Goal: Check status: Check status

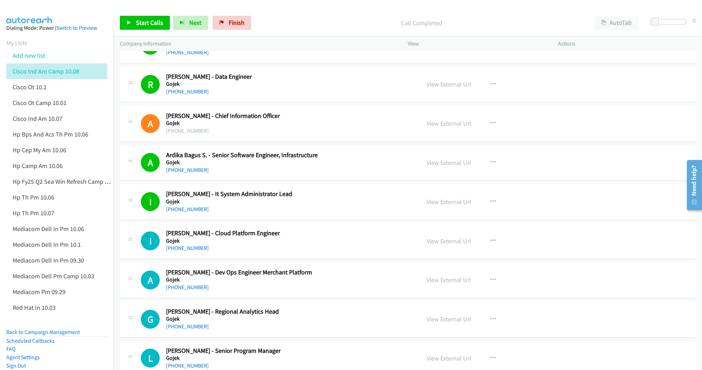
scroll to position [2521, 0]
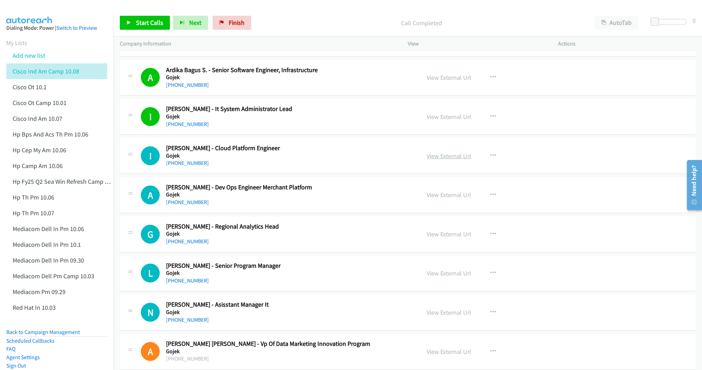
click at [455, 160] on link "View External Url" at bounding box center [448, 156] width 44 height 8
click at [436, 199] on link "View External Url" at bounding box center [448, 195] width 44 height 8
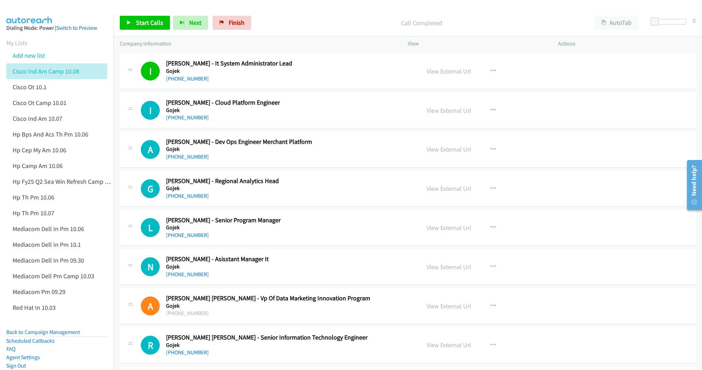
scroll to position [2573, 0]
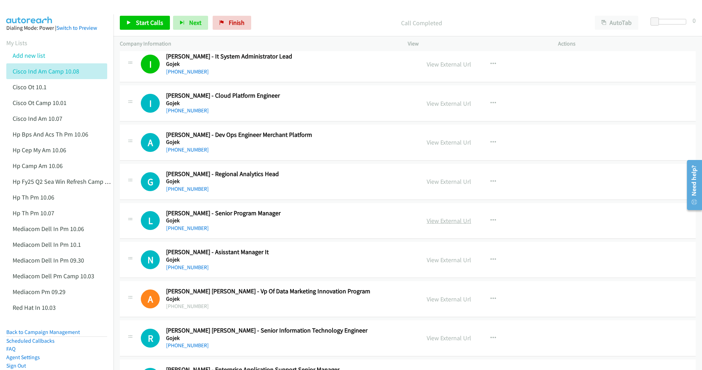
click at [440, 225] on link "View External Url" at bounding box center [448, 221] width 44 height 8
click at [443, 264] on link "View External Url" at bounding box center [448, 260] width 44 height 8
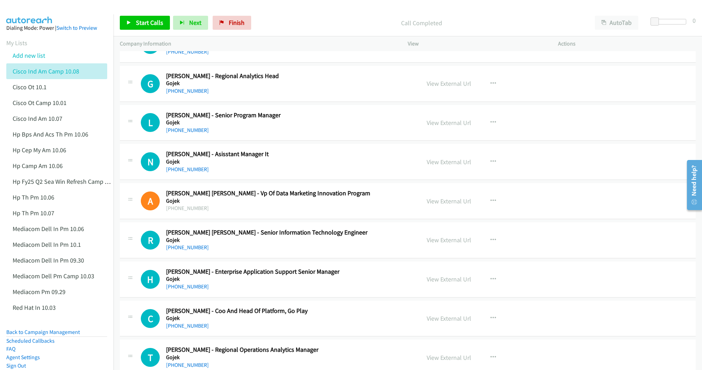
scroll to position [2678, 0]
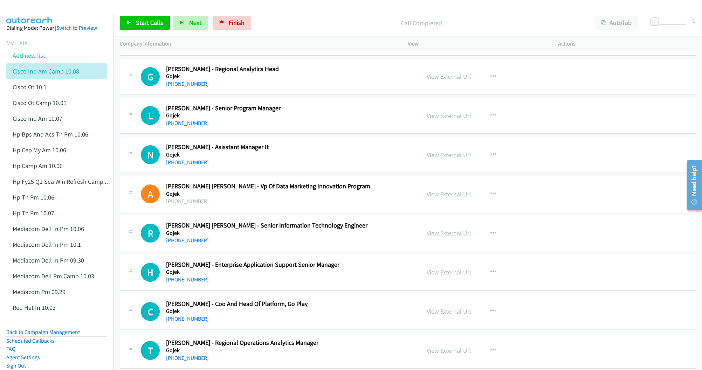
click at [431, 237] on link "View External Url" at bounding box center [448, 233] width 44 height 8
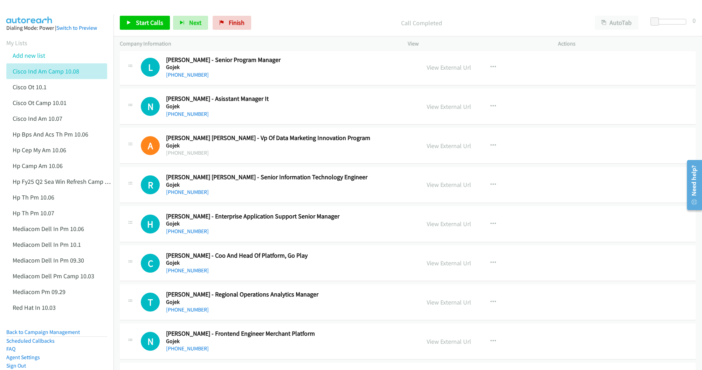
scroll to position [2731, 0]
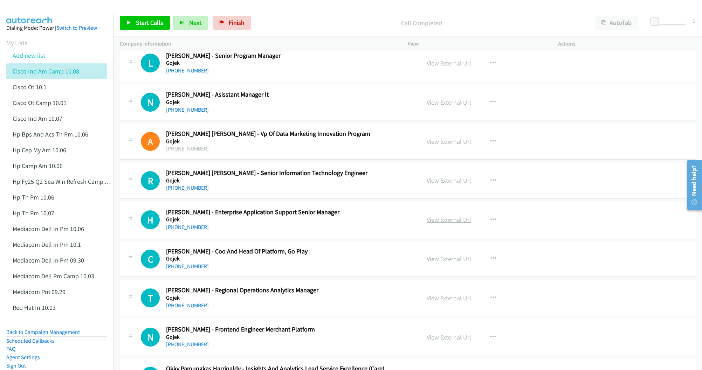
click at [440, 224] on link "View External Url" at bounding box center [448, 220] width 44 height 8
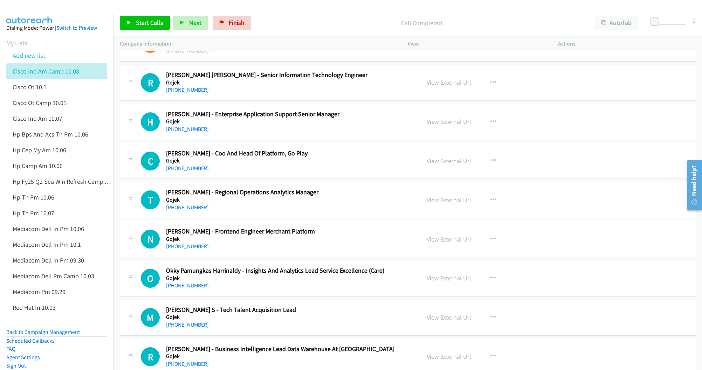
scroll to position [2836, 0]
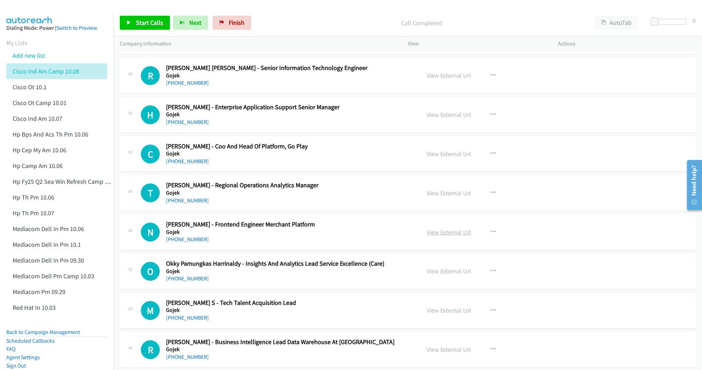
click at [433, 236] on link "View External Url" at bounding box center [448, 232] width 44 height 8
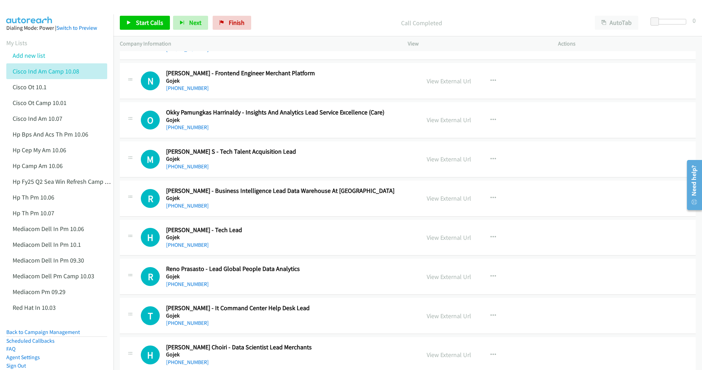
scroll to position [2994, 0]
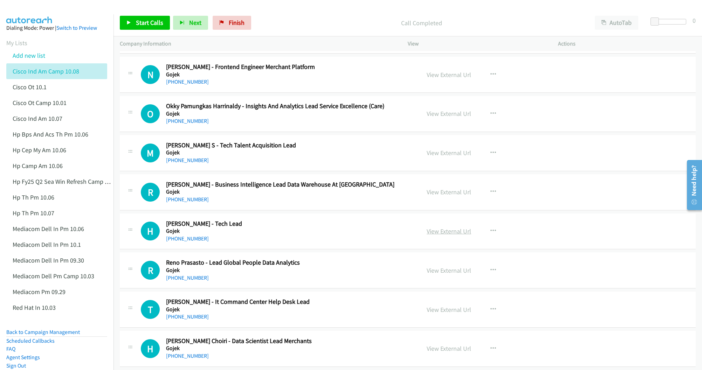
click at [432, 235] on link "View External Url" at bounding box center [448, 231] width 44 height 8
click at [445, 274] on link "View External Url" at bounding box center [448, 270] width 44 height 8
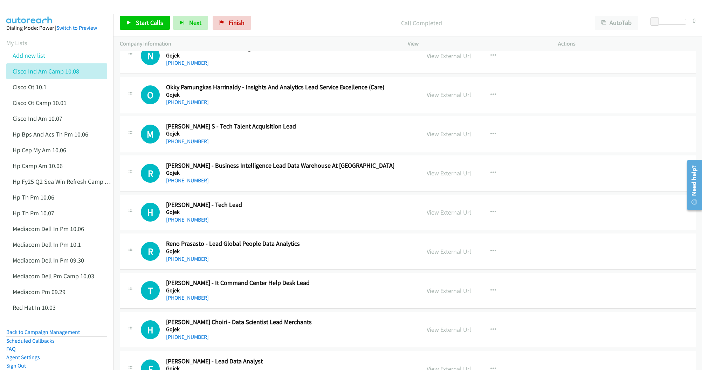
scroll to position [3046, 0]
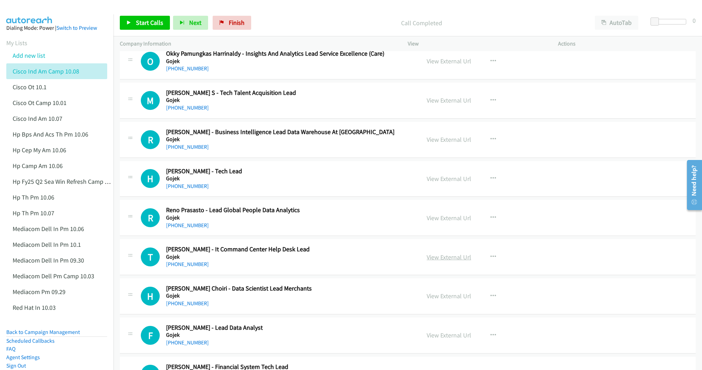
click at [445, 261] on link "View External Url" at bounding box center [448, 257] width 44 height 8
click at [439, 300] on link "View External Url" at bounding box center [448, 296] width 44 height 8
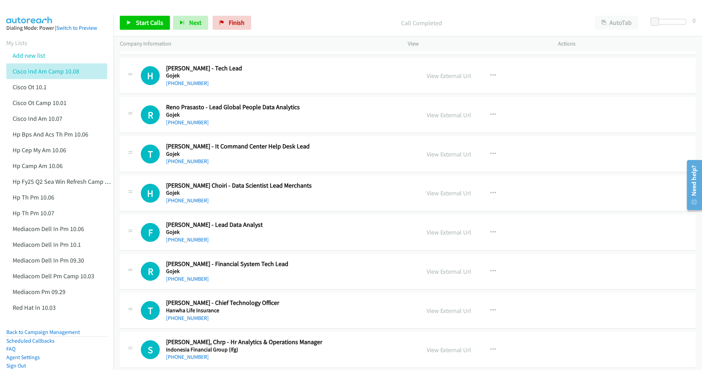
scroll to position [3151, 0]
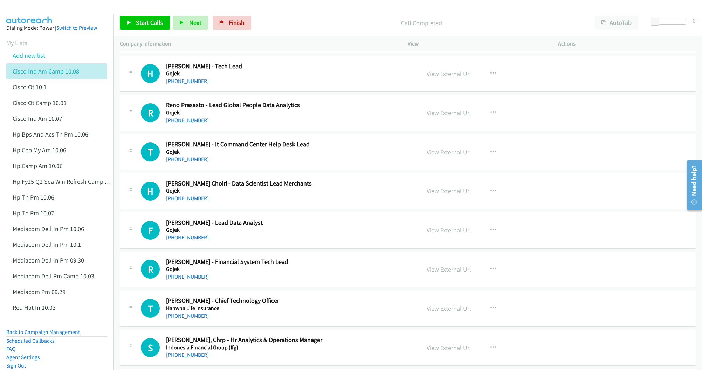
click at [451, 234] on link "View External Url" at bounding box center [448, 230] width 44 height 8
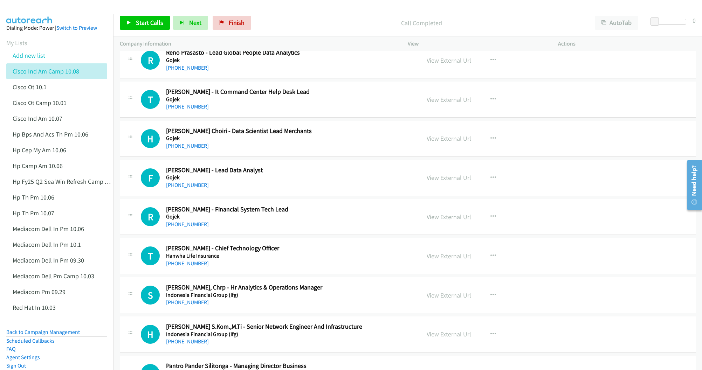
click at [439, 260] on link "View External Url" at bounding box center [448, 256] width 44 height 8
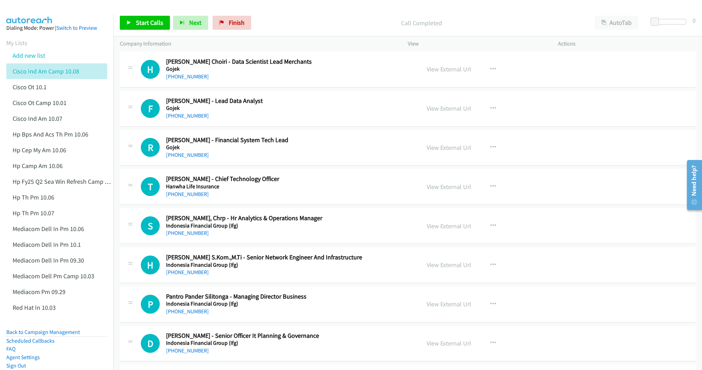
scroll to position [3309, 0]
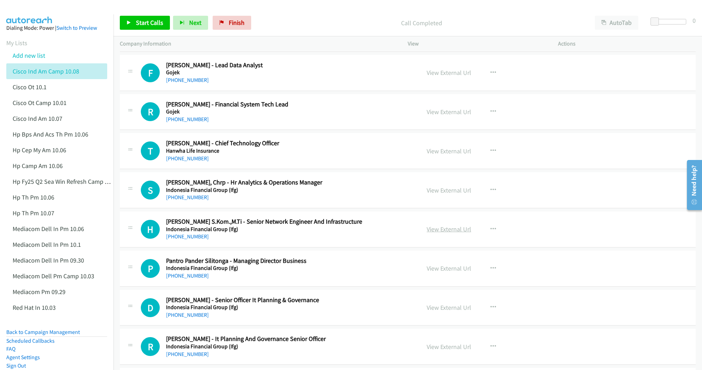
click at [441, 233] on link "View External Url" at bounding box center [448, 229] width 44 height 8
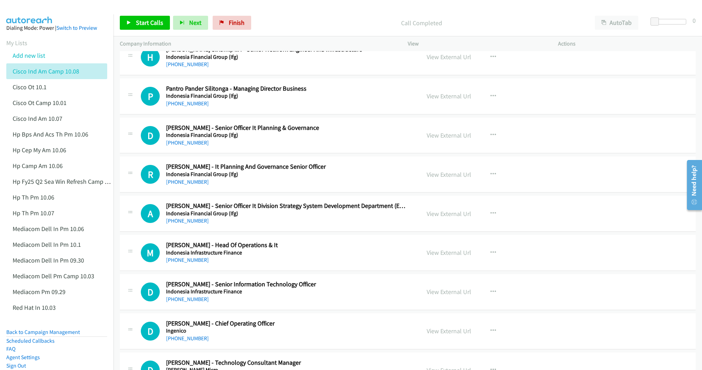
scroll to position [3519, 0]
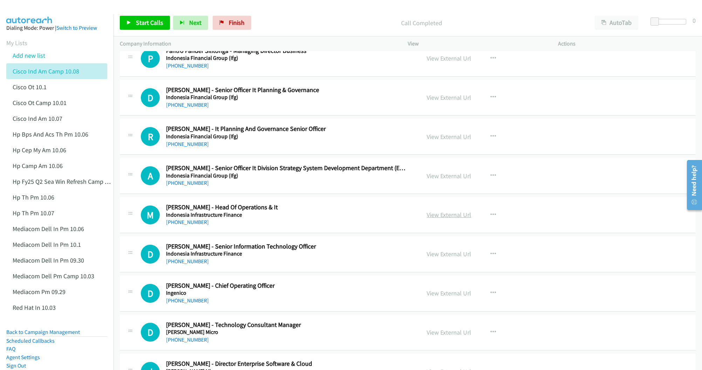
click at [440, 219] on link "View External Url" at bounding box center [448, 215] width 44 height 8
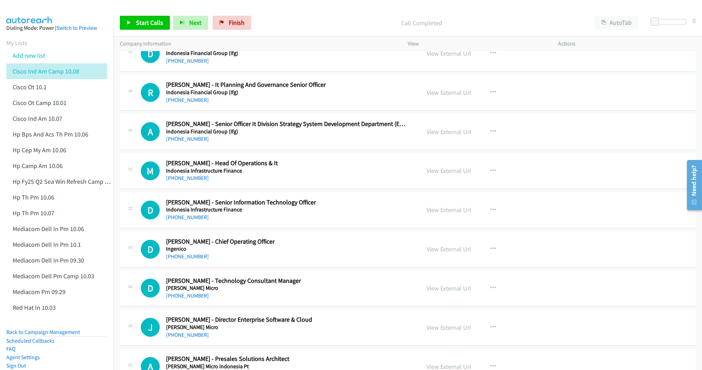
scroll to position [3571, 0]
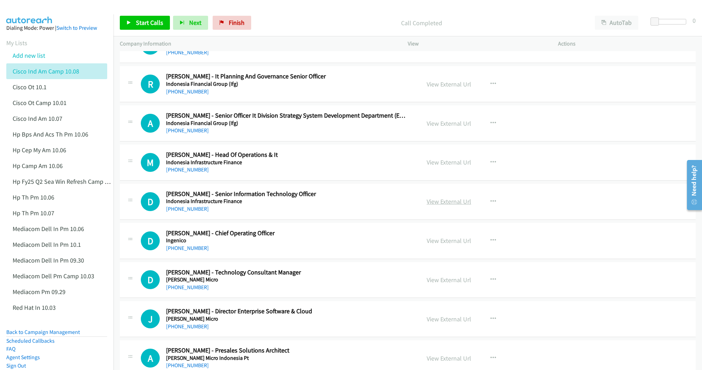
click at [433, 206] on link "View External Url" at bounding box center [448, 201] width 44 height 8
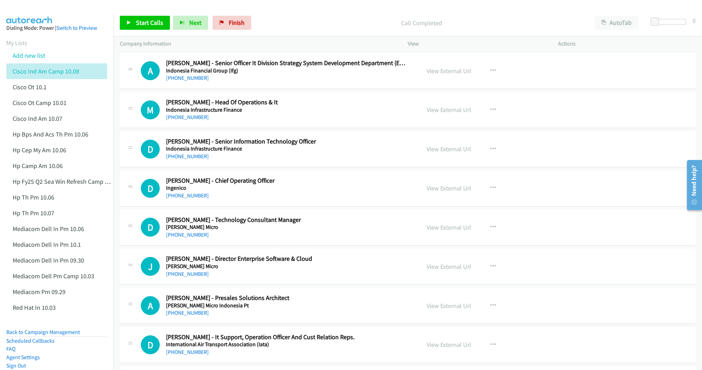
scroll to position [3676, 0]
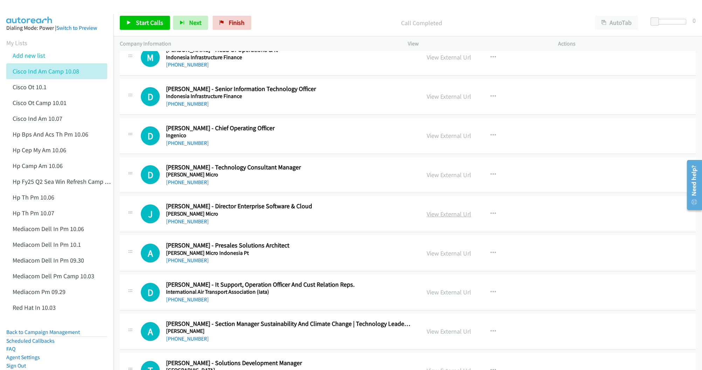
click at [439, 218] on link "View External Url" at bounding box center [448, 214] width 44 height 8
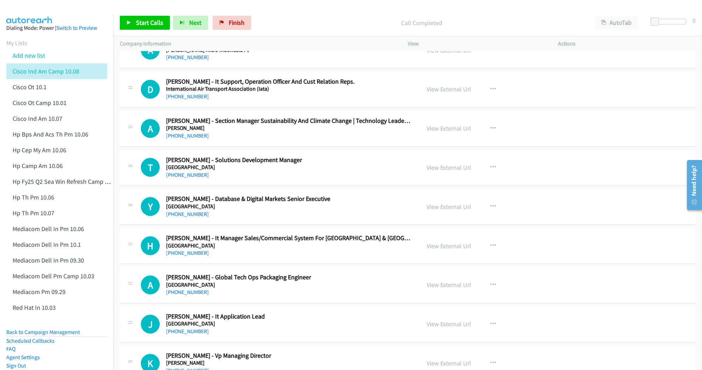
scroll to position [3886, 0]
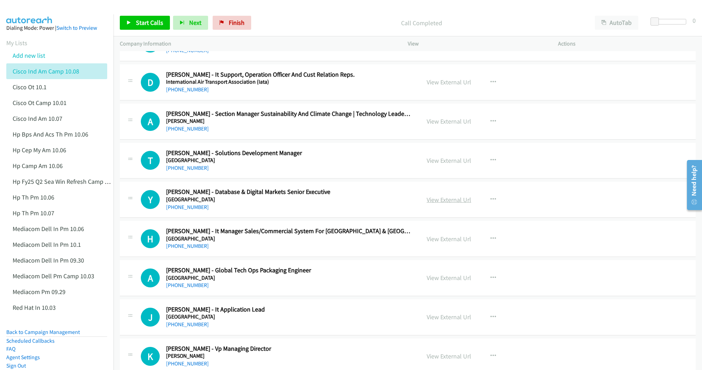
click at [439, 204] on link "View External Url" at bounding box center [448, 200] width 44 height 8
click at [451, 243] on link "View External Url" at bounding box center [448, 239] width 44 height 8
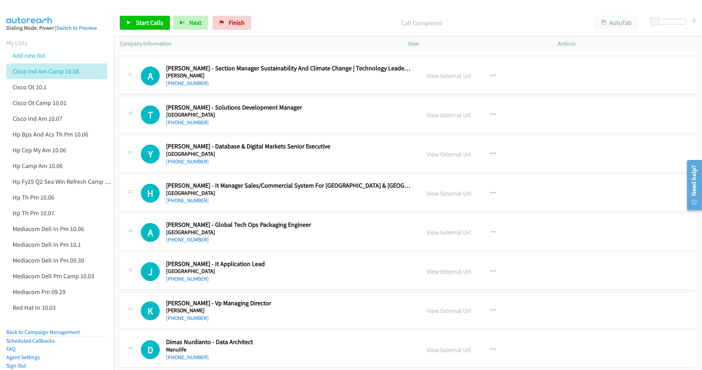
scroll to position [3939, 0]
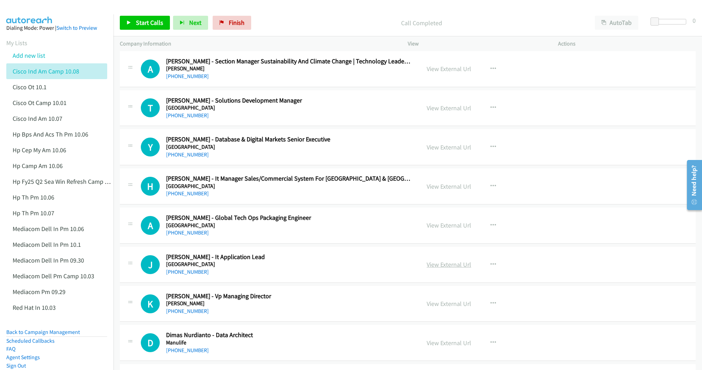
click at [446, 269] on link "View External Url" at bounding box center [448, 264] width 44 height 8
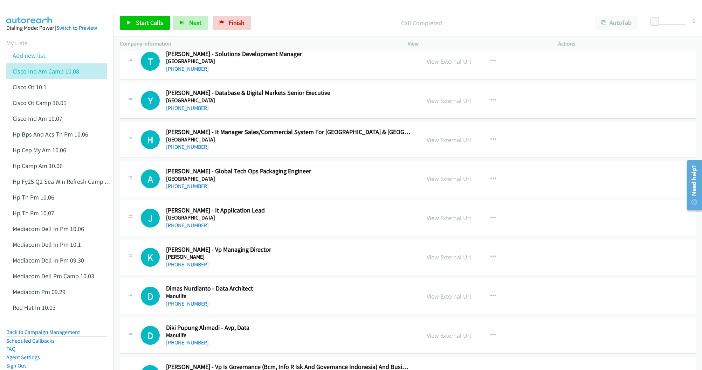
scroll to position [3991, 0]
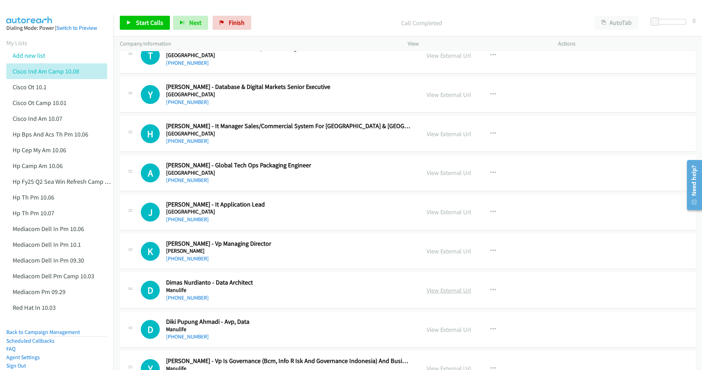
click at [447, 294] on link "View External Url" at bounding box center [448, 290] width 44 height 8
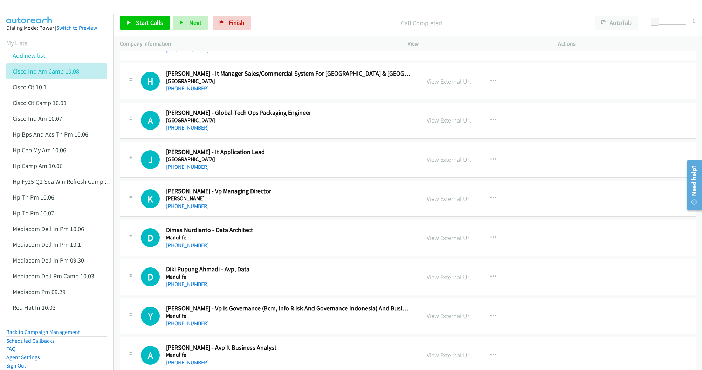
click at [443, 281] on link "View External Url" at bounding box center [448, 277] width 44 height 8
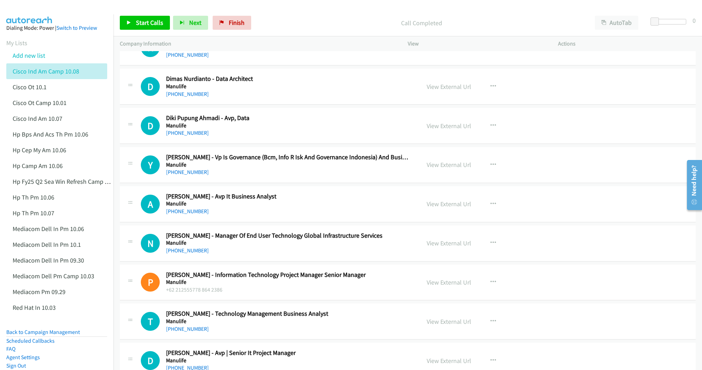
scroll to position [4201, 0]
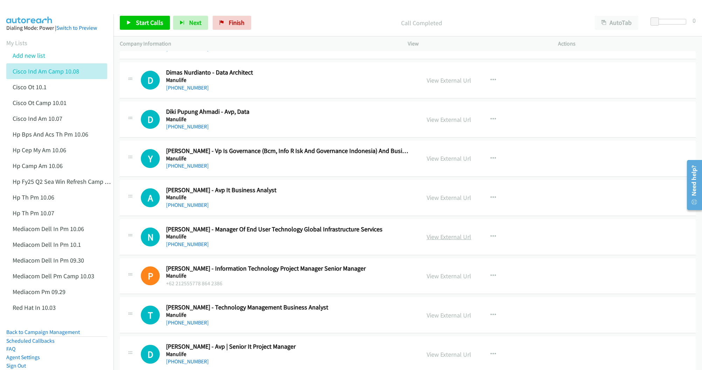
click at [436, 241] on link "View External Url" at bounding box center [448, 237] width 44 height 8
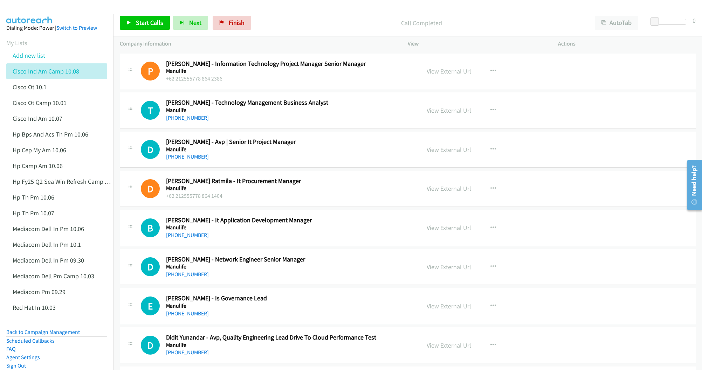
scroll to position [4412, 0]
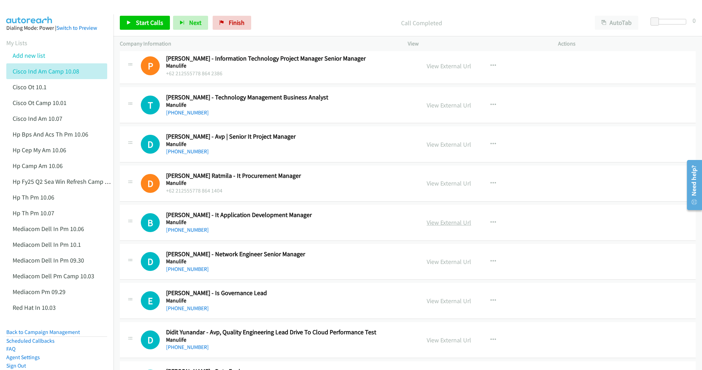
click at [437, 227] on link "View External Url" at bounding box center [448, 222] width 44 height 8
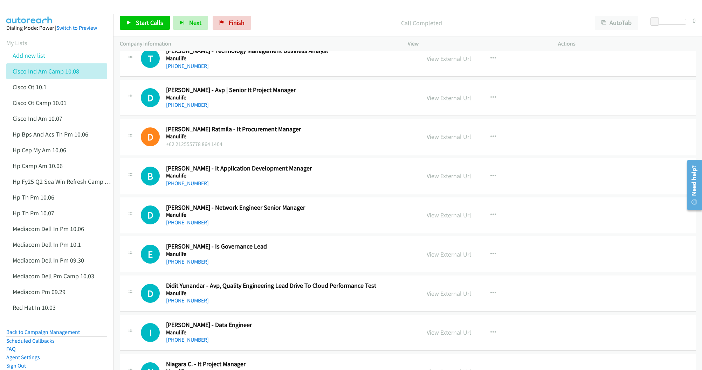
scroll to position [4464, 0]
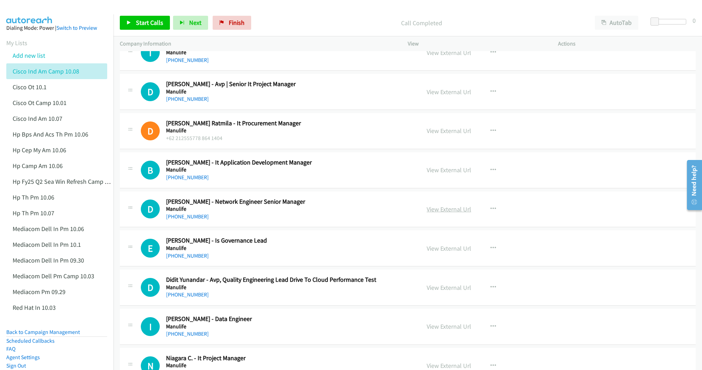
click at [439, 213] on link "View External Url" at bounding box center [448, 209] width 44 height 8
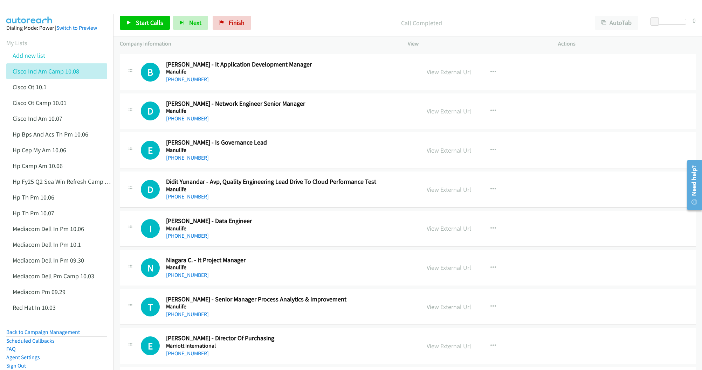
scroll to position [4569, 0]
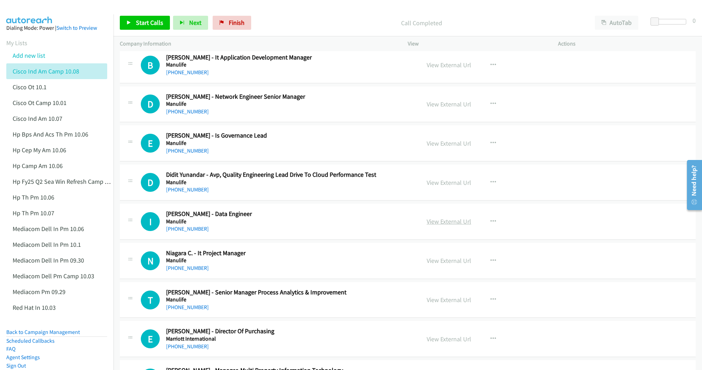
click at [453, 225] on link "View External Url" at bounding box center [448, 221] width 44 height 8
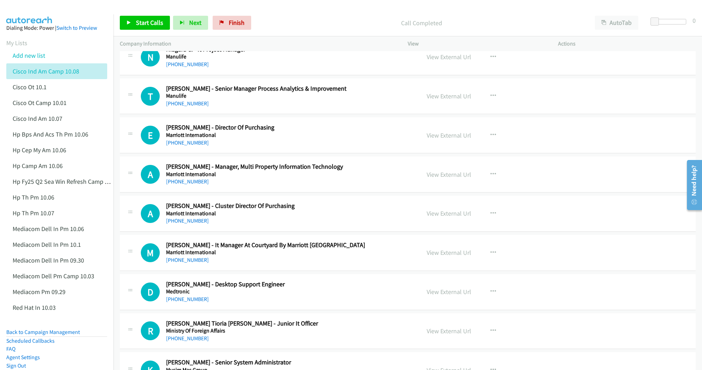
scroll to position [4779, 0]
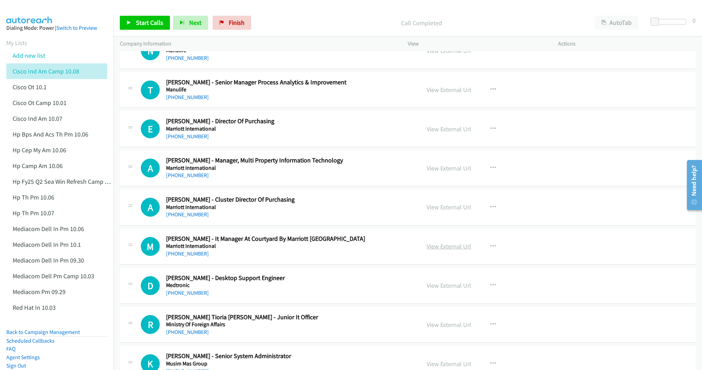
click at [436, 250] on link "View External Url" at bounding box center [448, 246] width 44 height 8
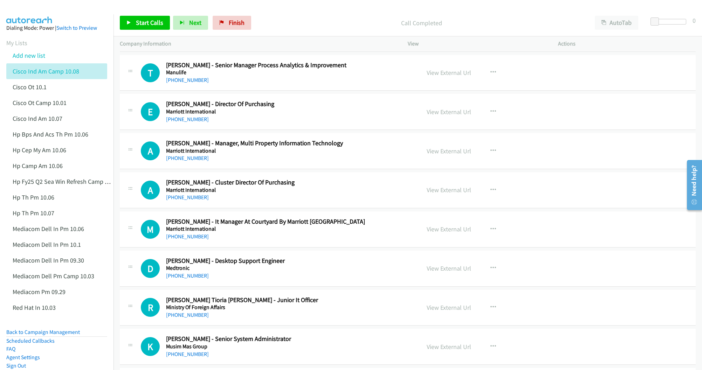
scroll to position [4832, 0]
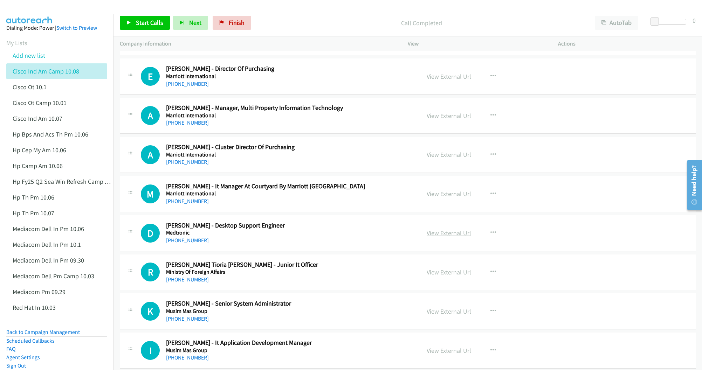
click at [433, 237] on link "View External Url" at bounding box center [448, 233] width 44 height 8
click at [431, 276] on link "View External Url" at bounding box center [448, 272] width 44 height 8
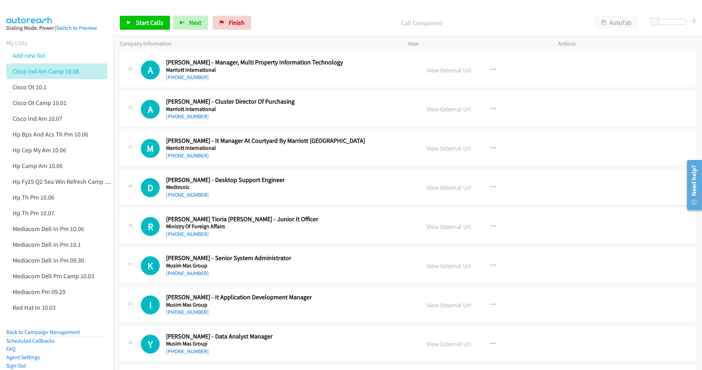
scroll to position [4884, 0]
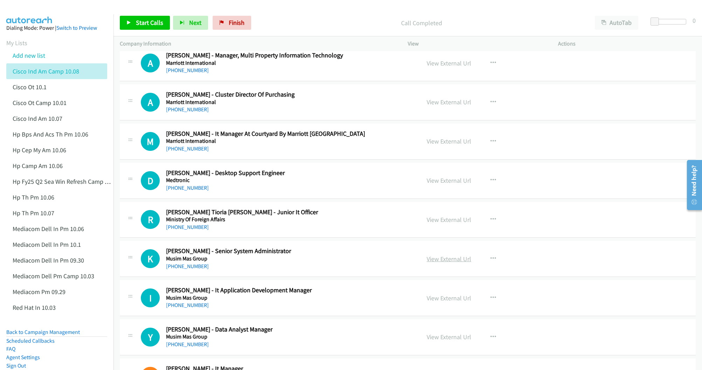
click at [434, 263] on link "View External Url" at bounding box center [448, 259] width 44 height 8
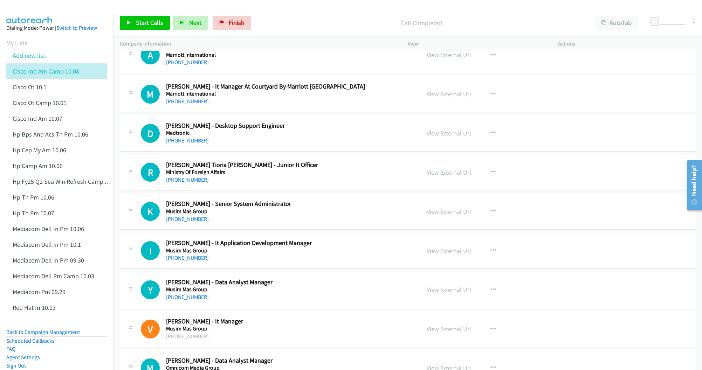
scroll to position [4937, 0]
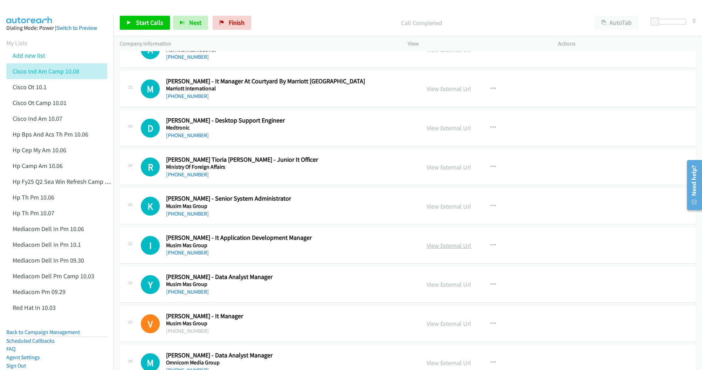
click at [442, 250] on link "View External Url" at bounding box center [448, 246] width 44 height 8
click at [445, 289] on link "View External Url" at bounding box center [448, 284] width 44 height 8
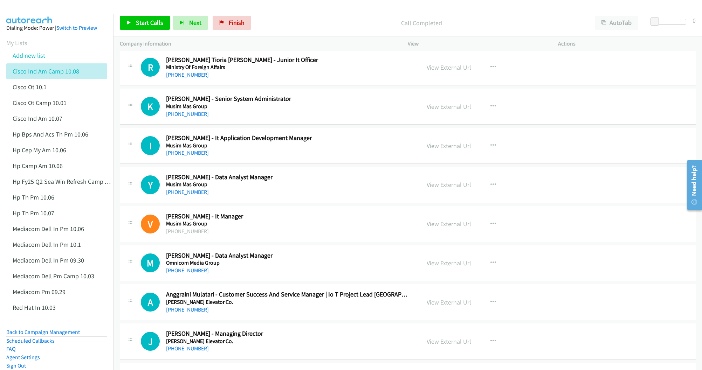
scroll to position [5042, 0]
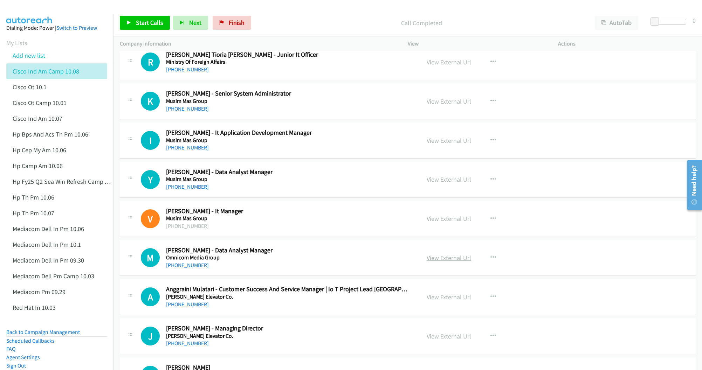
click at [440, 262] on link "View External Url" at bounding box center [448, 258] width 44 height 8
